Goal: Navigation & Orientation: Find specific page/section

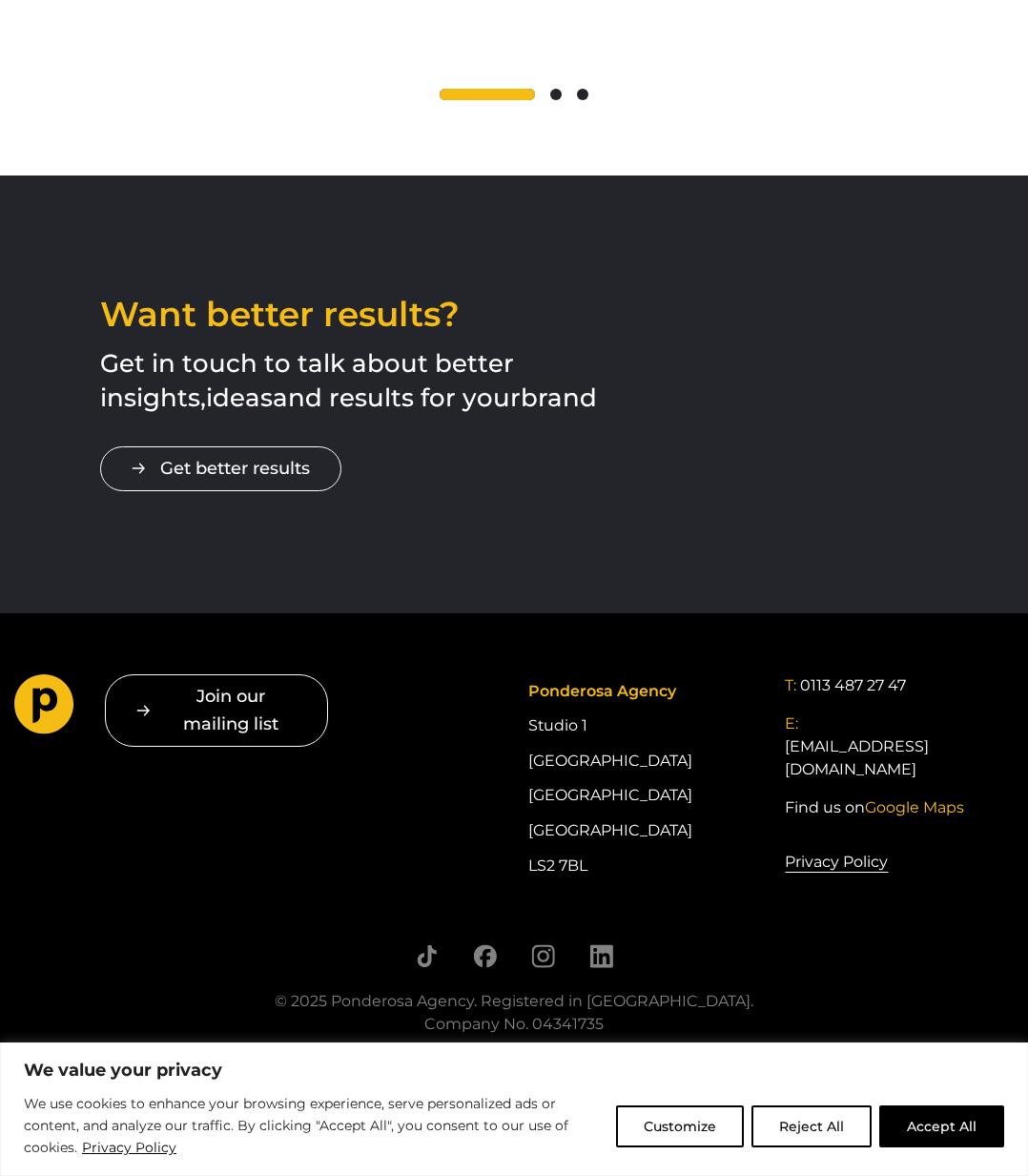
scroll to position [2831, 0]
click at [803, 1108] on button "Reject All" at bounding box center [812, 1127] width 120 height 42
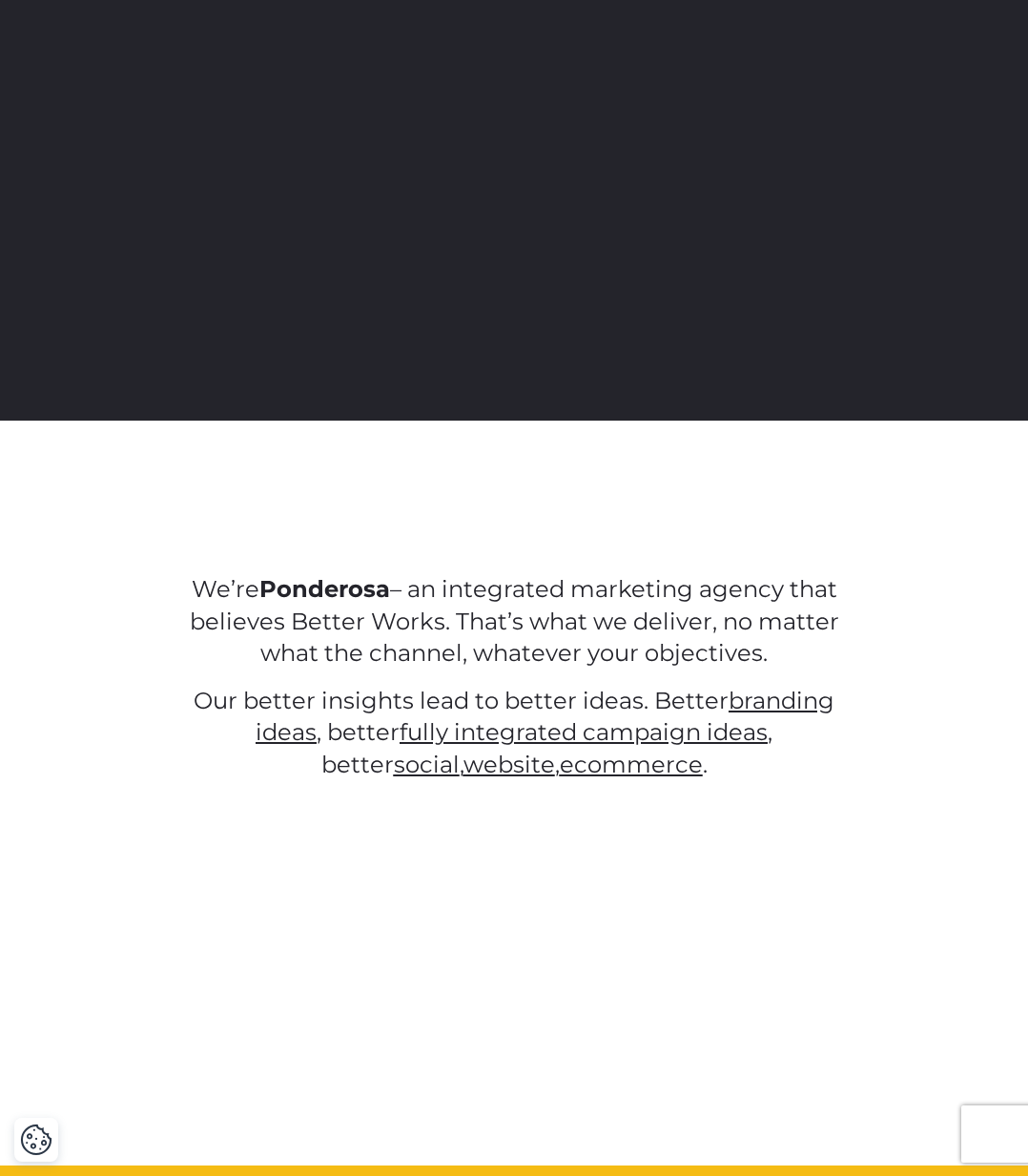
scroll to position [0, 0]
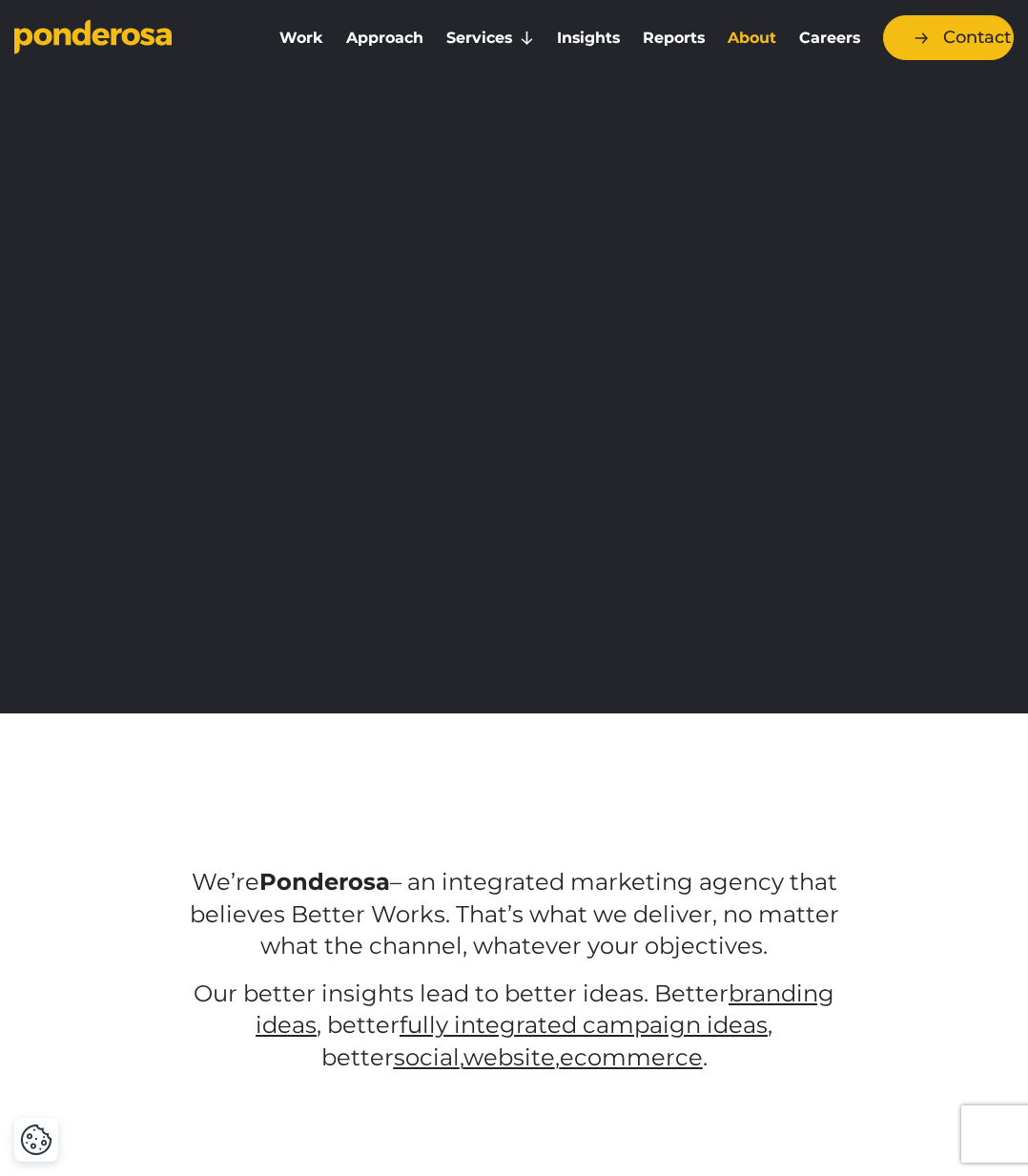
click at [768, 37] on link "About" at bounding box center [751, 38] width 64 height 40
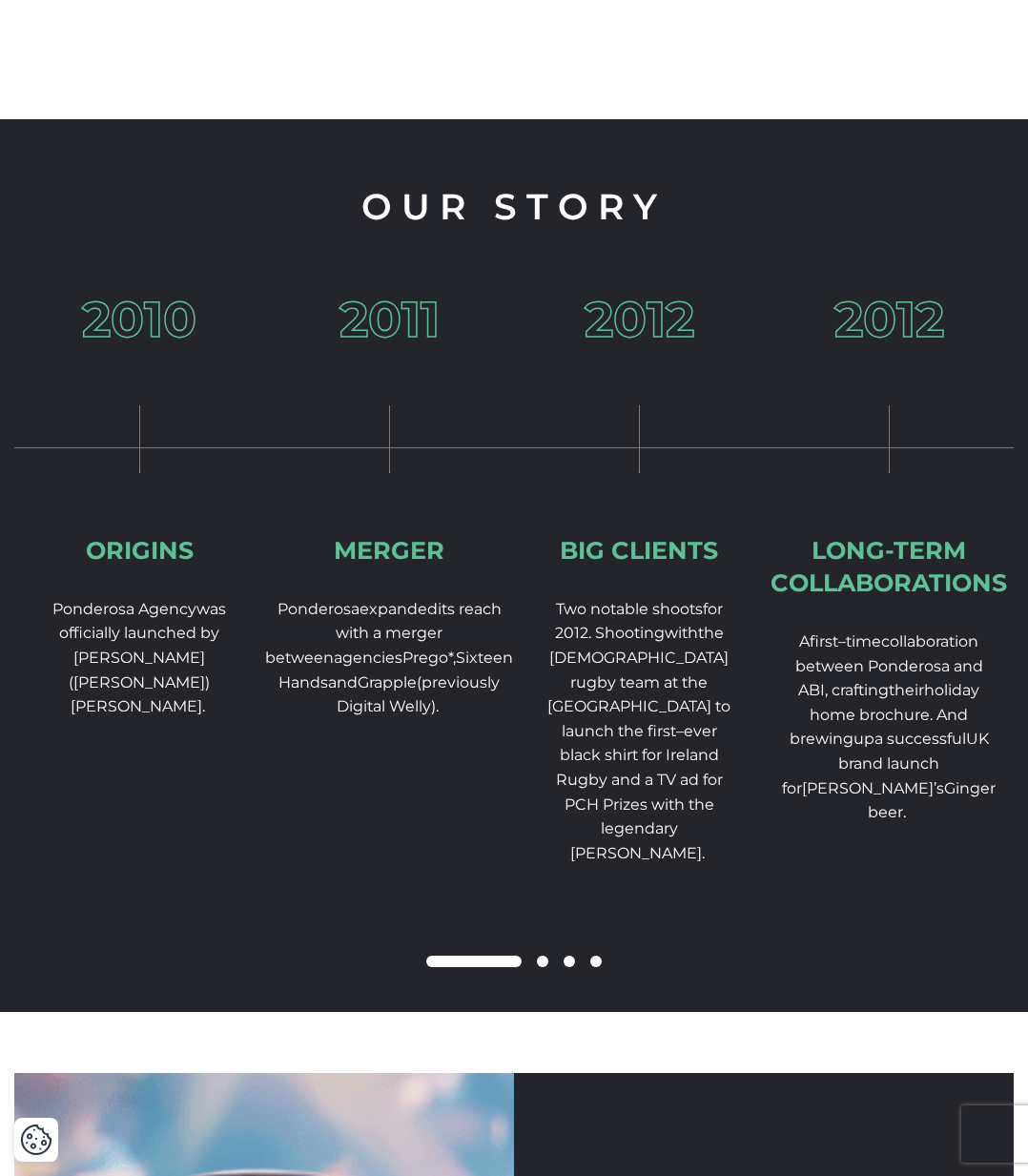
scroll to position [2548, 0]
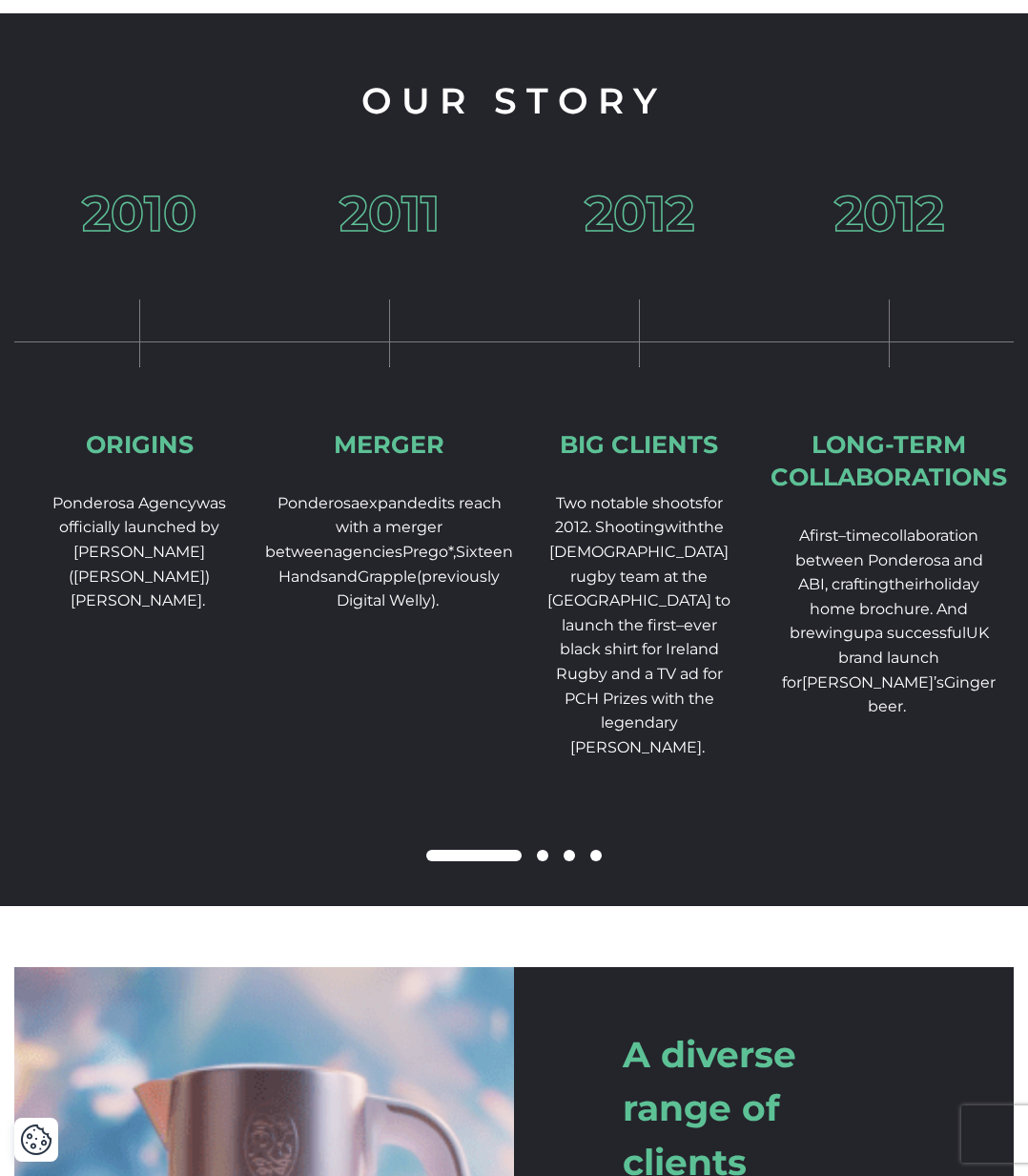
click at [546, 861] on span at bounding box center [543, 856] width 12 height 12
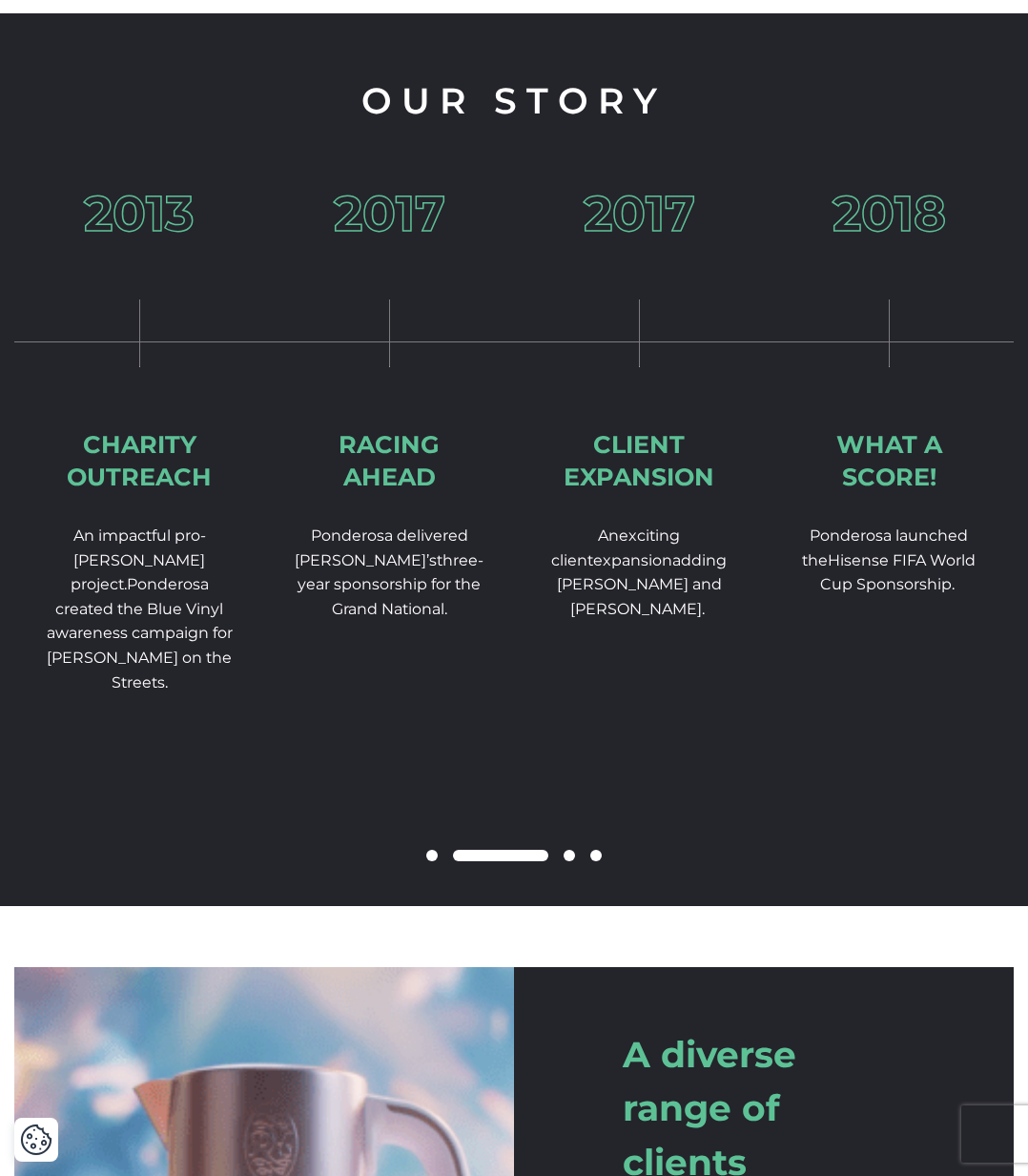
click at [565, 861] on span at bounding box center [570, 856] width 12 height 12
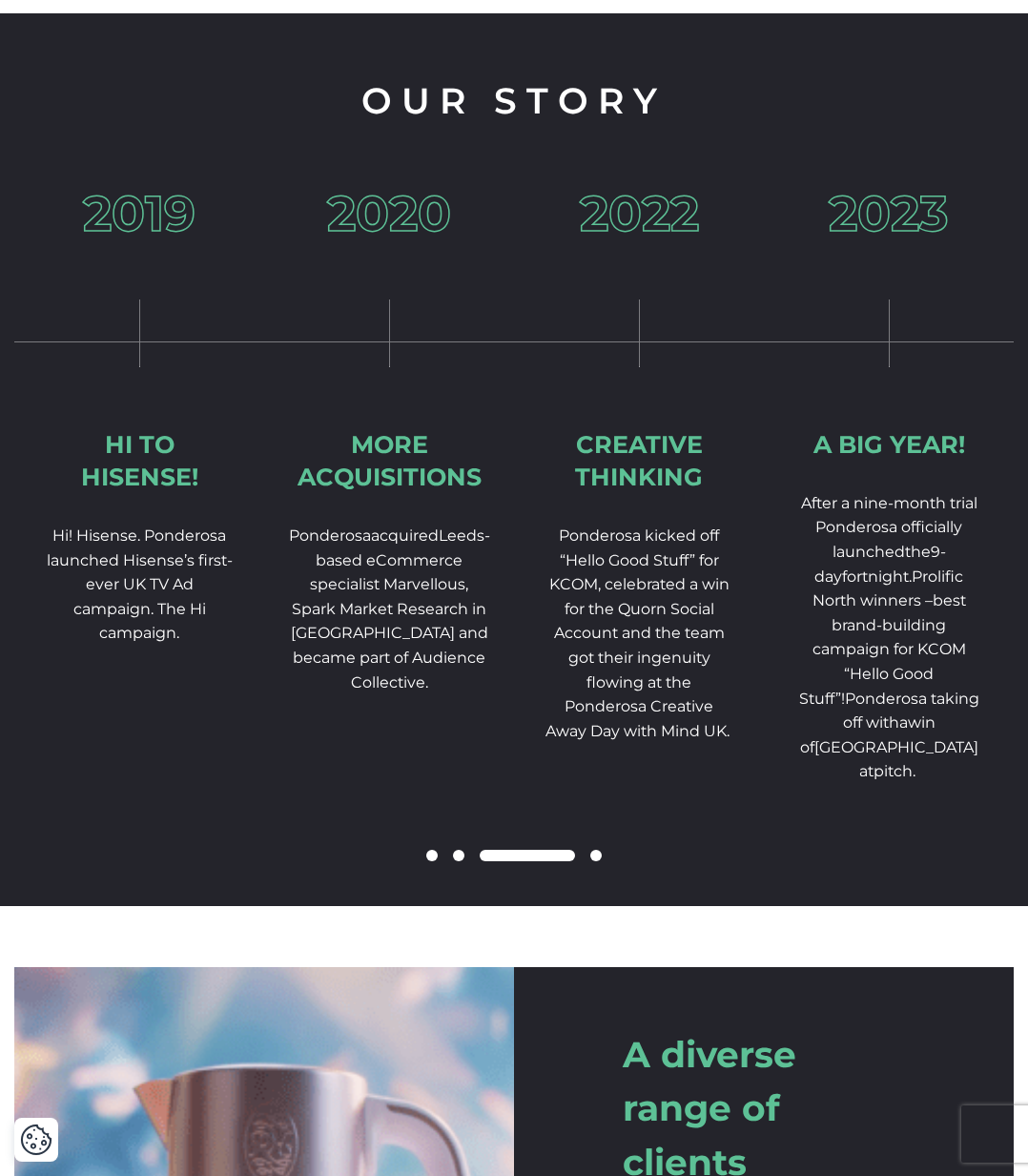
click at [594, 868] on div at bounding box center [514, 856] width 999 height 23
click at [587, 868] on div at bounding box center [514, 856] width 999 height 23
click at [599, 861] on span at bounding box center [596, 856] width 12 height 12
